Goal: Task Accomplishment & Management: Use online tool/utility

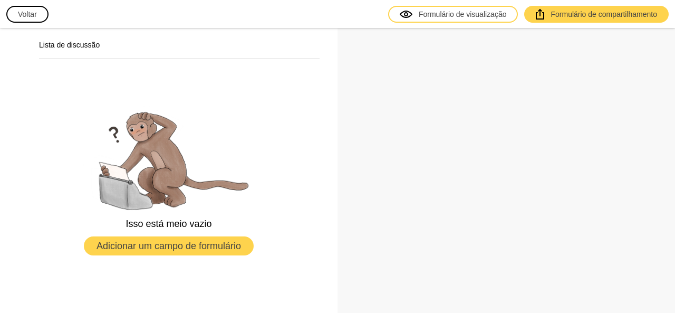
click at [172, 247] on font "Adicionar um campo de formulário" at bounding box center [168, 245] width 144 height 11
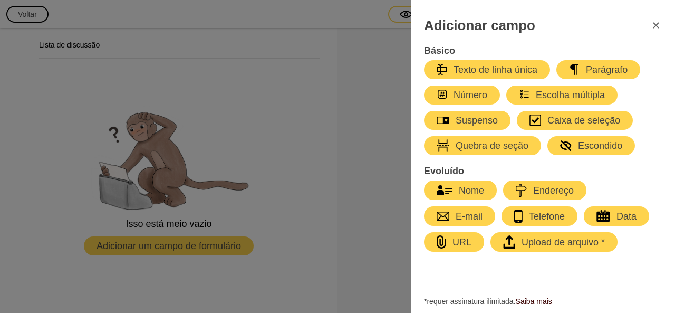
click at [466, 189] on font "Nome" at bounding box center [471, 190] width 25 height 11
select select "large"
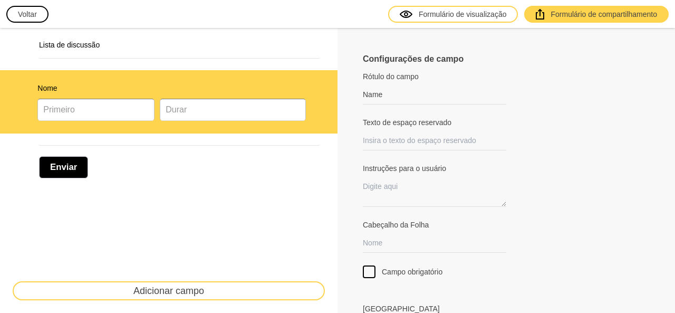
click at [33, 10] on font "Voltar" at bounding box center [27, 14] width 19 height 8
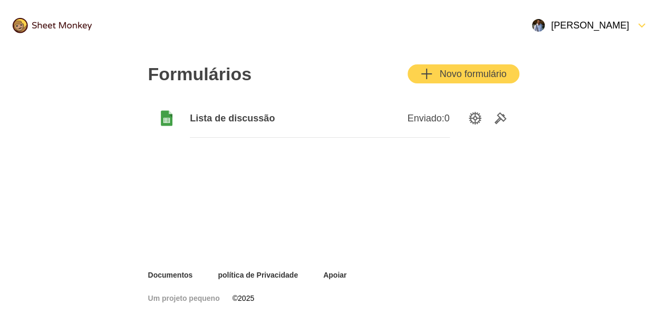
drag, startPoint x: 236, startPoint y: 114, endPoint x: 169, endPoint y: 161, distance: 81.7
click at [169, 161] on div "Formulários Novo formulário Lista de discussão Enviado: 0" at bounding box center [334, 160] width 422 height 219
click at [480, 113] on icon "Opções de configuração" at bounding box center [475, 118] width 13 height 13
click at [504, 121] on icon "Ferramentas" at bounding box center [500, 118] width 13 height 13
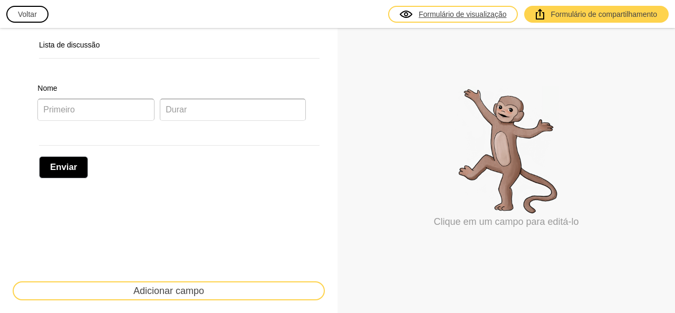
click at [436, 16] on font "Formulário de visualização" at bounding box center [462, 14] width 88 height 8
